Goal: Transaction & Acquisition: Purchase product/service

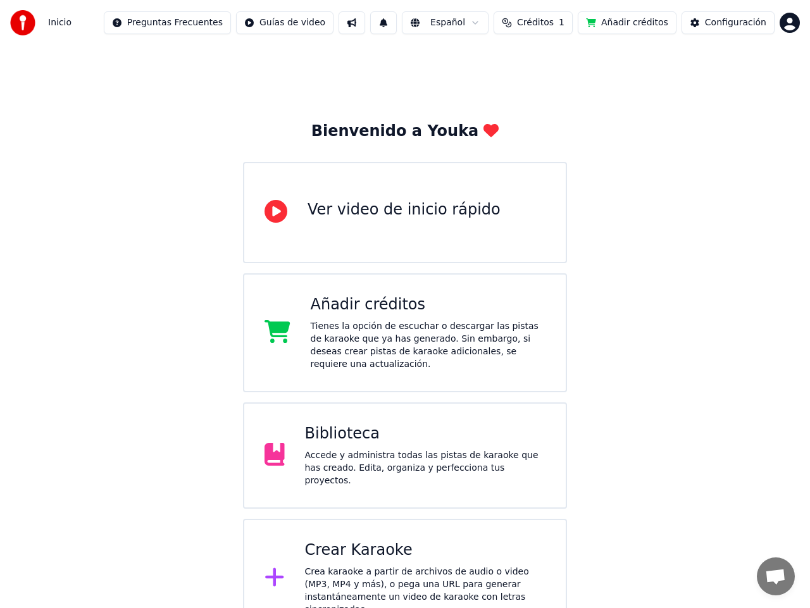
click at [641, 22] on button "Añadir créditos" at bounding box center [627, 22] width 99 height 23
click at [459, 567] on div "Crea karaoke a partir de archivos de audio o video (MP3, MP4 y más), o pega una…" at bounding box center [425, 591] width 241 height 51
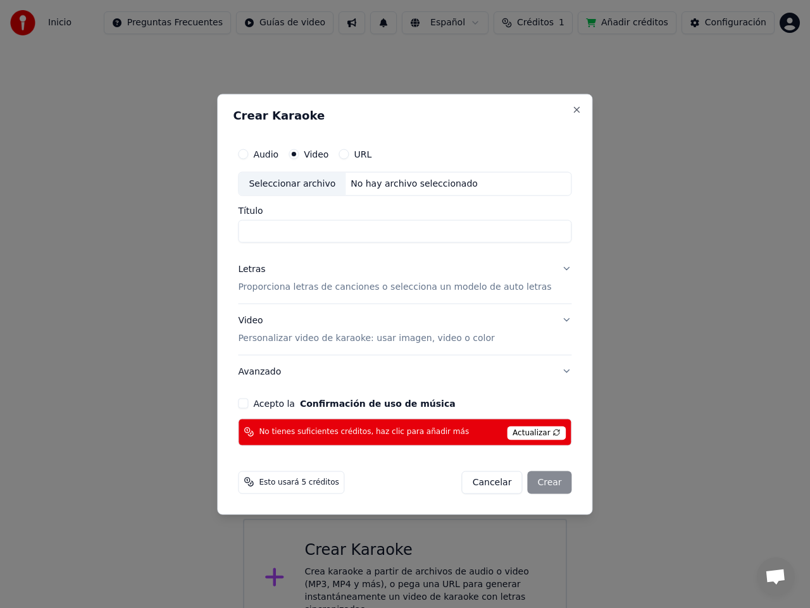
click at [512, 432] on span "Actualizar" at bounding box center [537, 433] width 60 height 14
click at [572, 111] on button "Close" at bounding box center [577, 109] width 10 height 10
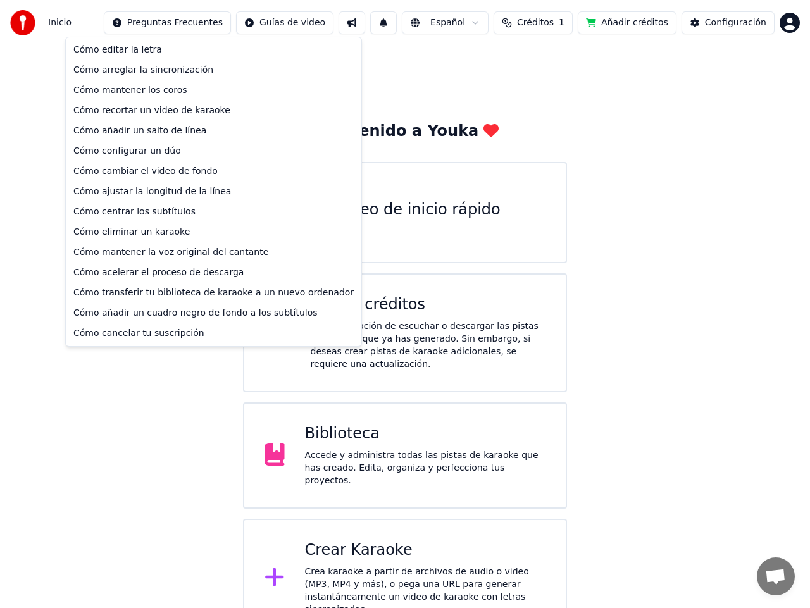
click at [184, 20] on html "Inicio Preguntas Frecuentes Guías de video Español Créditos 1 Añadir créditos C…" at bounding box center [405, 319] width 810 height 638
click at [379, 71] on html "Inicio Preguntas Frecuentes Guías de video Español Créditos 1 Añadir créditos C…" at bounding box center [405, 319] width 810 height 638
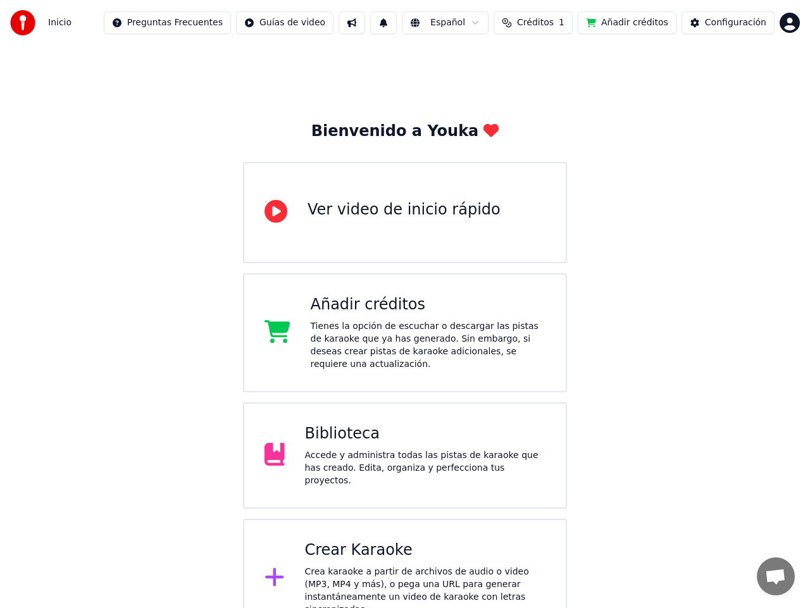
click at [451, 327] on div "Tienes la opción de escuchar o descargar las pistas de karaoke que ya has gener…" at bounding box center [429, 345] width 236 height 51
click at [644, 104] on div "Bienvenido a Youka Ver video de inicio rápido Añadir créditos Tienes la opción …" at bounding box center [405, 342] width 810 height 593
